Goal: Information Seeking & Learning: Learn about a topic

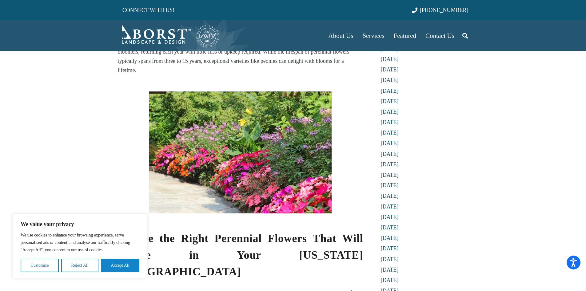
scroll to position [246, 0]
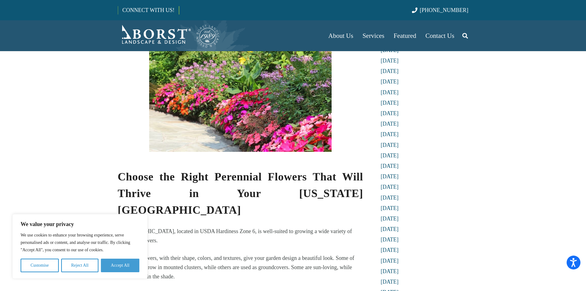
click at [119, 266] on button "Accept All" at bounding box center [120, 265] width 38 height 14
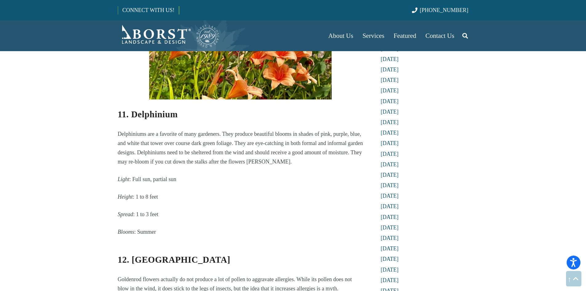
scroll to position [2308, 0]
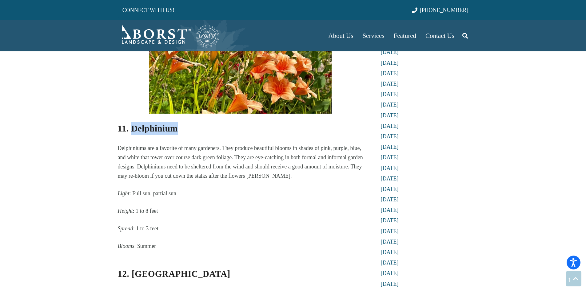
drag, startPoint x: 192, startPoint y: 88, endPoint x: 134, endPoint y: 84, distance: 58.0
click at [134, 122] on h3 "11. Delphinium" at bounding box center [241, 128] width 246 height 13
copy strong "Delphinium"
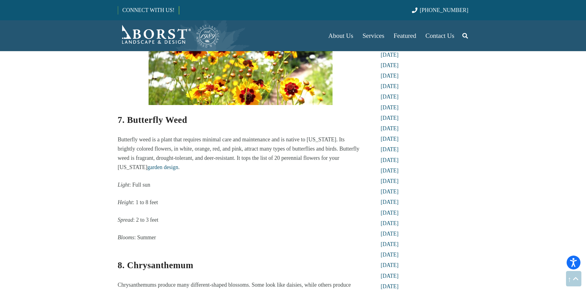
scroll to position [1631, 0]
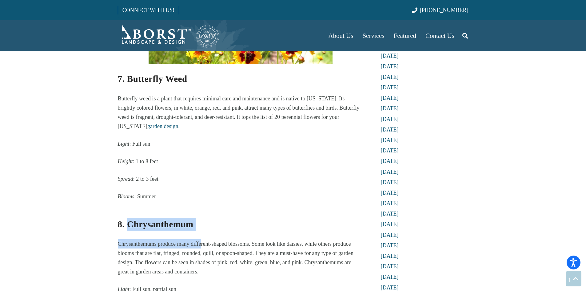
drag, startPoint x: 201, startPoint y: 189, endPoint x: 130, endPoint y: 185, distance: 70.9
drag, startPoint x: 192, startPoint y: 181, endPoint x: 127, endPoint y: 183, distance: 64.7
click at [127, 219] on strong "8. Chrysanthemum" at bounding box center [156, 224] width 76 height 10
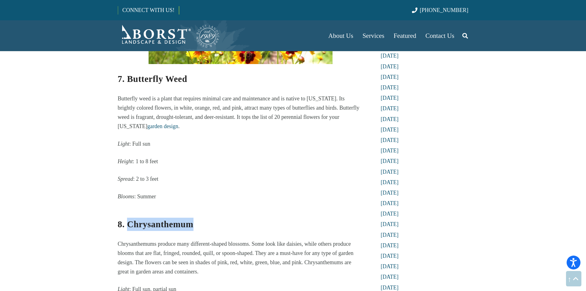
copy strong "Chrysanthemum"
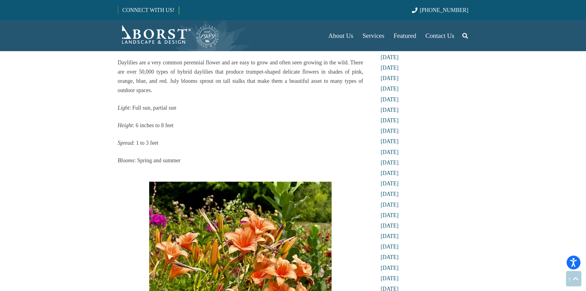
scroll to position [2277, 0]
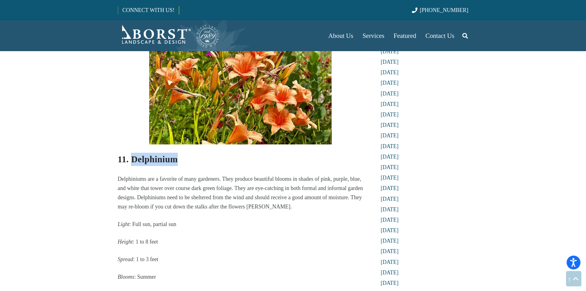
drag, startPoint x: 185, startPoint y: 117, endPoint x: 131, endPoint y: 111, distance: 54.8
click at [131, 153] on h3 "11. Delphinium" at bounding box center [241, 159] width 246 height 13
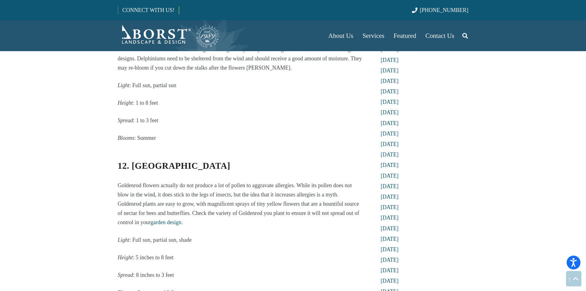
scroll to position [2431, 0]
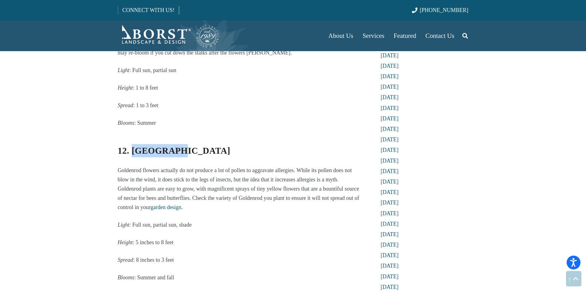
drag, startPoint x: 184, startPoint y: 107, endPoint x: 133, endPoint y: 108, distance: 51.1
click at [133, 136] on h3 "12. [GEOGRAPHIC_DATA]" at bounding box center [241, 147] width 246 height 22
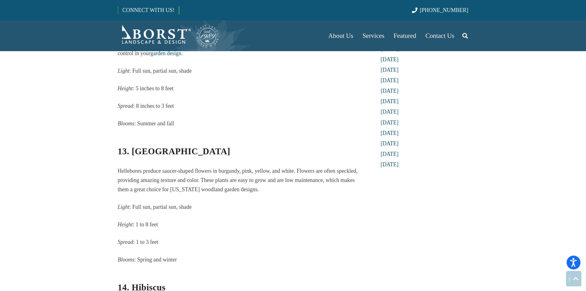
scroll to position [2616, 0]
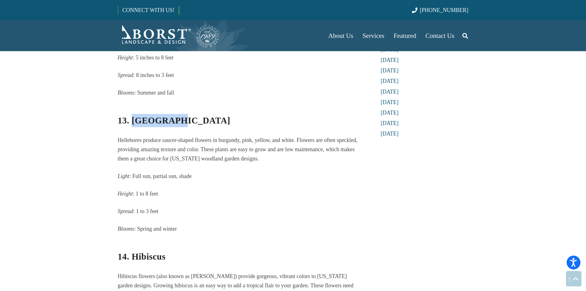
drag, startPoint x: 172, startPoint y: 77, endPoint x: 132, endPoint y: 75, distance: 39.4
click at [132, 106] on h3 "13. [GEOGRAPHIC_DATA]" at bounding box center [241, 117] width 246 height 22
copy strong "Hellebore"
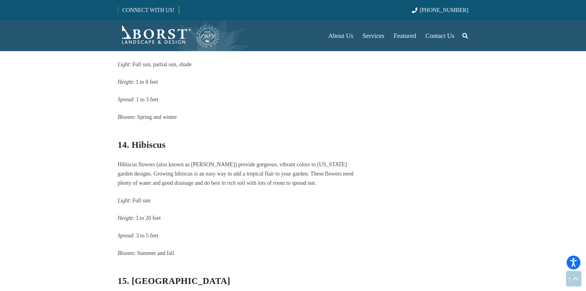
scroll to position [2739, 0]
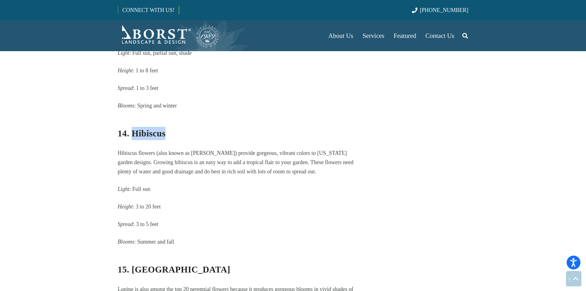
drag, startPoint x: 174, startPoint y: 92, endPoint x: 133, endPoint y: 88, distance: 40.8
click at [133, 118] on h3 "14. Hibiscus" at bounding box center [241, 129] width 246 height 22
copy strong "Hibiscus"
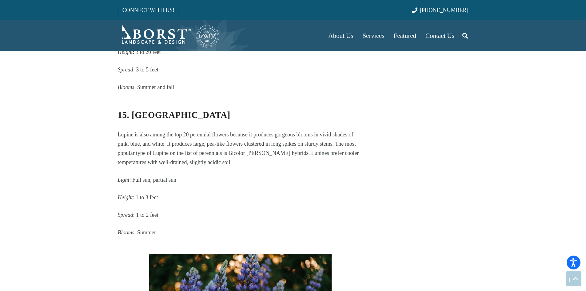
scroll to position [2893, 0]
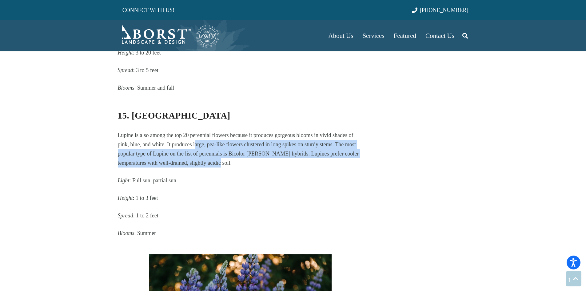
drag, startPoint x: 194, startPoint y: 98, endPoint x: 203, endPoint y: 121, distance: 24.6
click at [203, 130] on p "Lupine is also among the top 20 perennial flowers because it produces gorgeous …" at bounding box center [241, 148] width 246 height 37
click at [189, 130] on p "Lupine is also among the top 20 perennial flowers because it produces gorgeous …" at bounding box center [241, 148] width 246 height 37
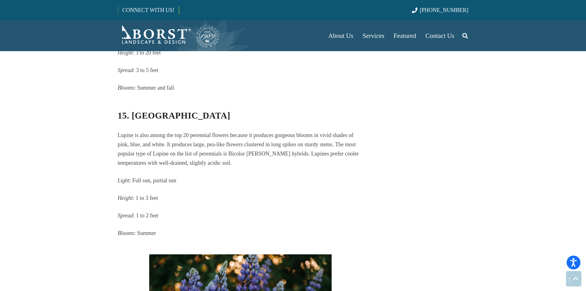
click at [142, 110] on strong "15. [GEOGRAPHIC_DATA]" at bounding box center [174, 115] width 113 height 10
copy strong "Lupine"
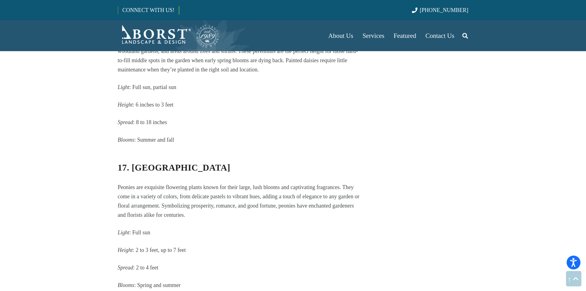
scroll to position [3262, 0]
drag, startPoint x: 158, startPoint y: 125, endPoint x: 131, endPoint y: 124, distance: 26.2
click at [131, 152] on h3 "17. [GEOGRAPHIC_DATA]" at bounding box center [241, 163] width 246 height 22
copy strong "Peony"
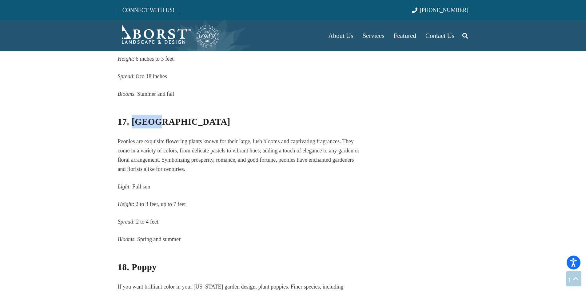
scroll to position [3385, 0]
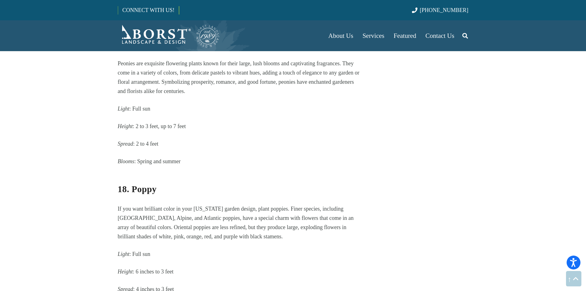
click at [147, 184] on strong "18. Poppy" at bounding box center [137, 189] width 39 height 10
copy strong "Poppy"
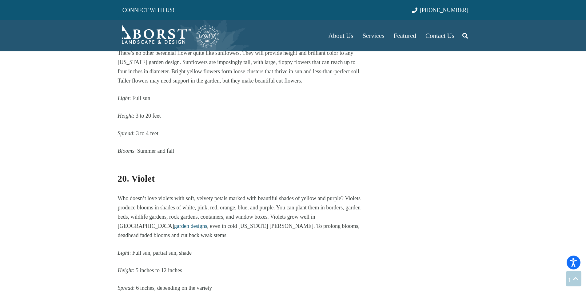
scroll to position [3693, 0]
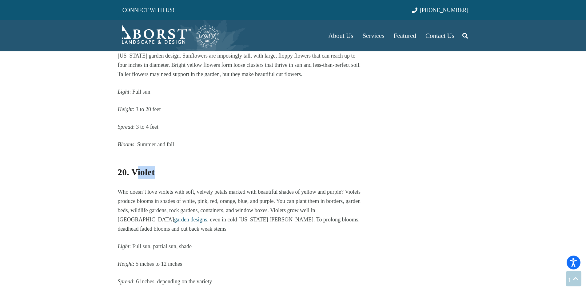
drag, startPoint x: 160, startPoint y: 131, endPoint x: 135, endPoint y: 131, distance: 25.5
click at [135, 157] on h3 "20. Violet" at bounding box center [241, 168] width 246 height 22
click at [158, 157] on h3 "20. Violet" at bounding box center [241, 168] width 246 height 22
drag, startPoint x: 156, startPoint y: 131, endPoint x: 132, endPoint y: 129, distance: 24.1
click at [132, 157] on h3 "20. Violet" at bounding box center [241, 168] width 246 height 22
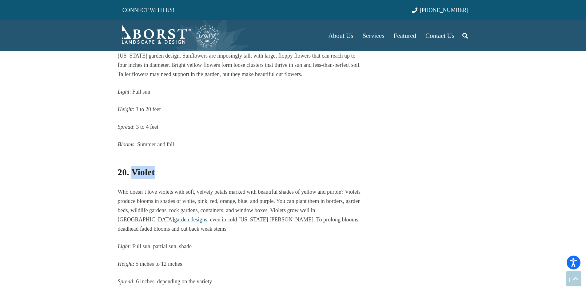
copy strong "Violet"
